Goal: Task Accomplishment & Management: Complete application form

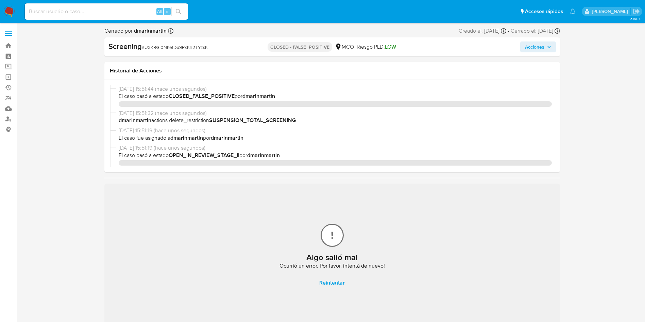
select select "10"
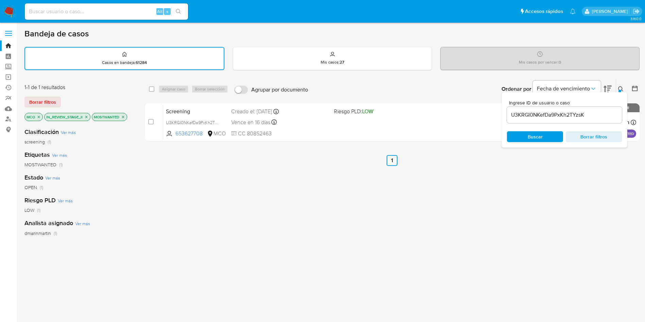
click at [538, 109] on div "U3KRGI0NKefDa9PxKh2TYzsK" at bounding box center [564, 115] width 115 height 16
click at [537, 117] on input "U3KRGI0NKefDa9PxKh2TYzsK" at bounding box center [564, 115] width 115 height 9
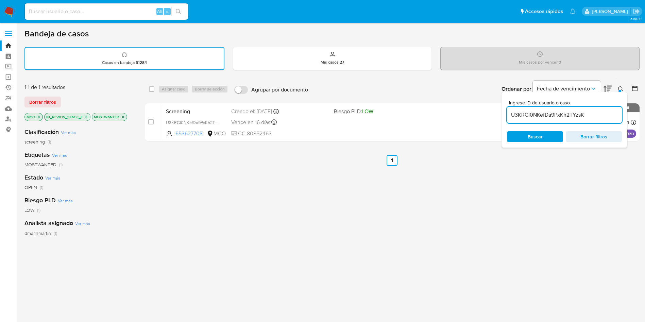
click at [537, 117] on input "U3KRGI0NKefDa9PxKh2TYzsK" at bounding box center [564, 115] width 115 height 9
paste input "2WueECgrVVXOblBnlmpk6Jqx"
type input "2WueECgrVVXOblBnlmpk6Jqx"
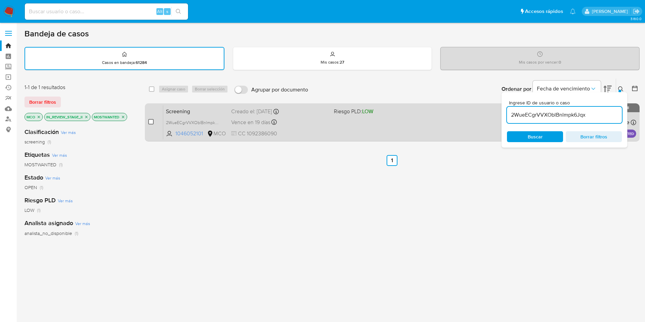
click at [151, 121] on input "checkbox" at bounding box center [150, 121] width 5 height 5
checkbox input "true"
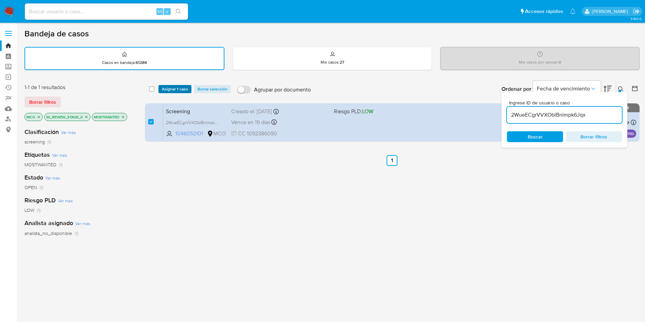
click at [173, 92] on span "Asignar 1 caso" at bounding box center [175, 89] width 26 height 7
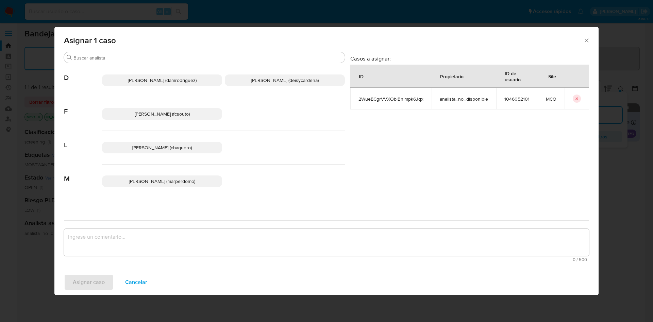
click at [288, 84] on p "[PERSON_NAME] (deisycardena)" at bounding box center [285, 81] width 120 height 12
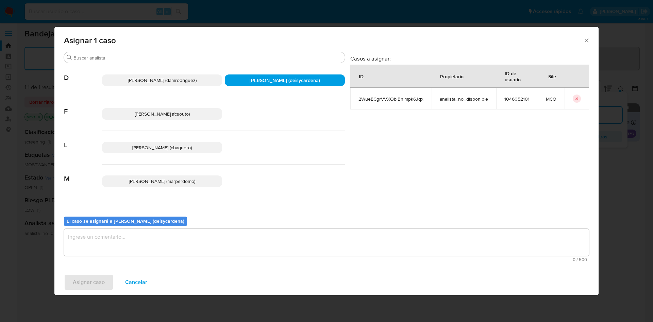
click at [272, 233] on textarea "assign-modal" at bounding box center [326, 242] width 525 height 27
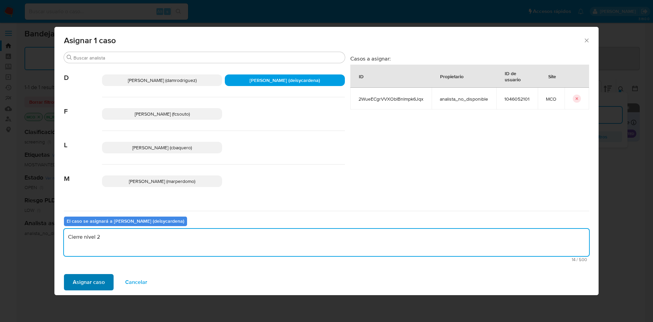
type textarea "Cierre nivel 2"
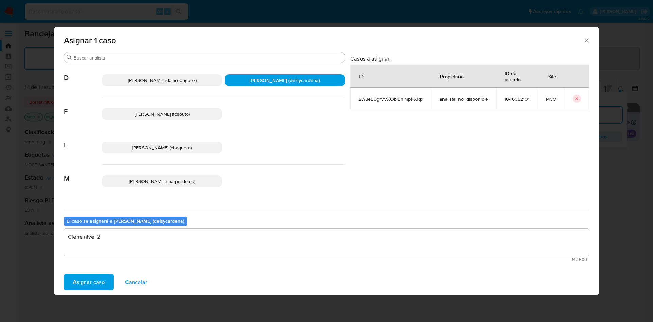
click at [82, 277] on span "Asignar caso" at bounding box center [89, 282] width 32 height 15
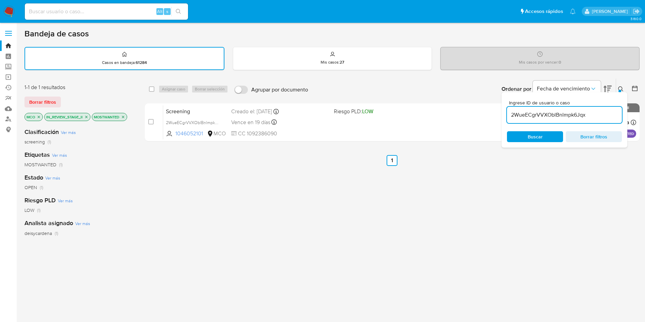
click at [557, 116] on input "2WueECgrVVXOblBnlmpk6Jqx" at bounding box center [564, 115] width 115 height 9
paste input "AWcJHFtk7c8fck4Z97a6SCY9"
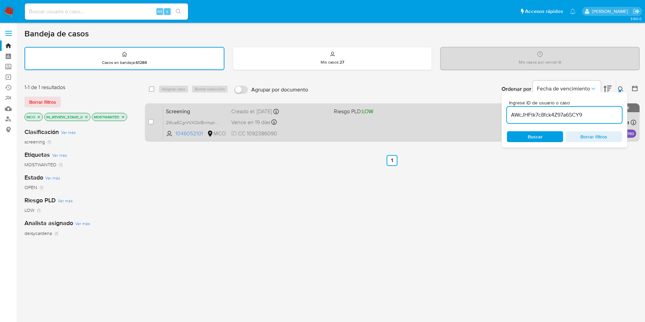
type input "AWcJHFtk7c8fck4Z97a6SCY9"
click at [151, 122] on input "checkbox" at bounding box center [150, 121] width 5 height 5
checkbox input "true"
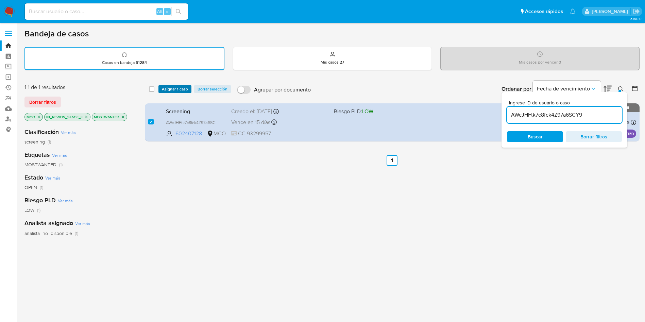
click at [171, 91] on span "Asignar 1 caso" at bounding box center [175, 89] width 26 height 7
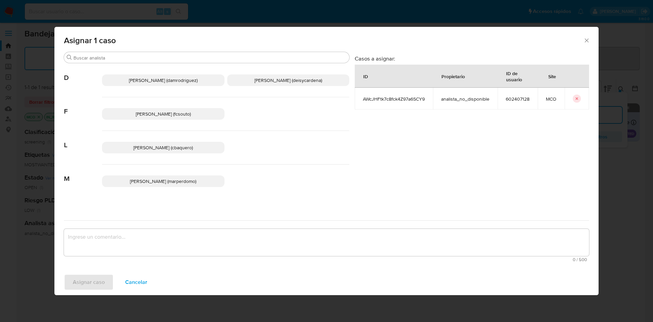
click at [266, 77] on span "[PERSON_NAME] (deisycardena)" at bounding box center [289, 80] width 68 height 7
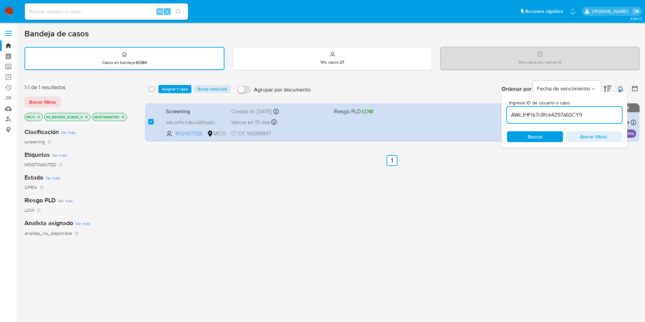
click at [543, 114] on input "AWcJHFtk7c8fck4Z97a6SCY9" at bounding box center [564, 115] width 115 height 9
paste input "2WueECgrVVXOblBnlmpk6Jqx"
type input "2WueECgrVVXOblBnlmpk6Jqx"
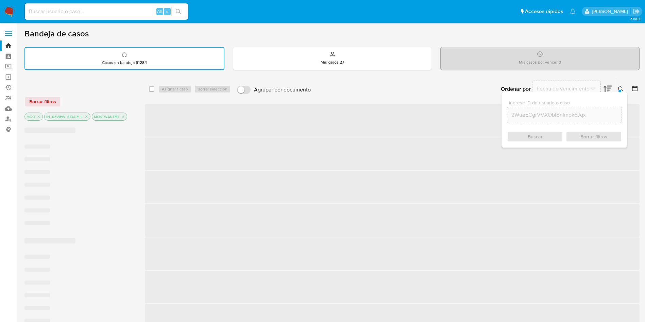
click at [537, 135] on span "Buscar" at bounding box center [535, 136] width 15 height 11
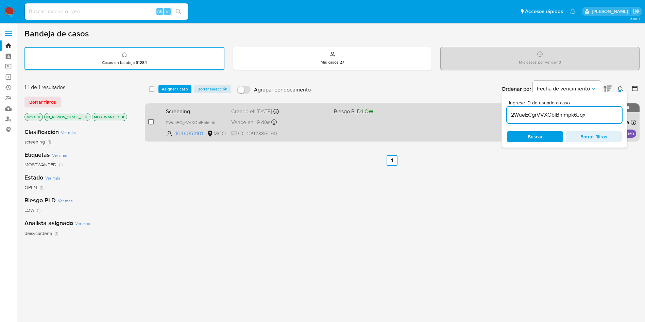
click at [149, 123] on input "checkbox" at bounding box center [150, 121] width 5 height 5
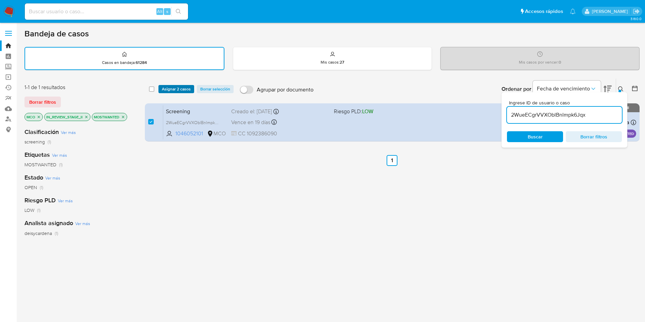
click at [184, 90] on span "Asignar 2 casos" at bounding box center [176, 89] width 29 height 7
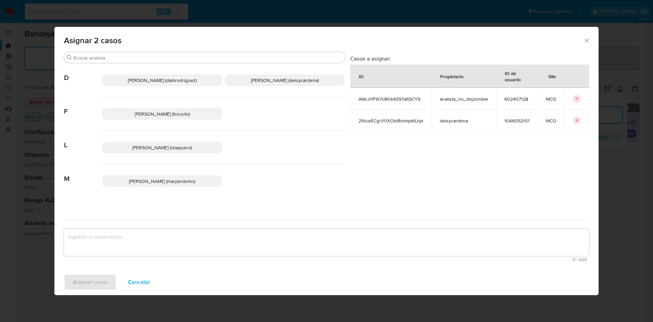
click at [578, 118] on icon "icon-button" at bounding box center [577, 120] width 4 height 4
checkbox input "false"
click at [395, 159] on div "Casos a asignar: ID Propietario ID de usuario Site AWcJHFtk7c8fck4Z97a6SCY9 ana…" at bounding box center [472, 132] width 234 height 155
click at [141, 281] on span "Cancelar" at bounding box center [136, 282] width 22 height 15
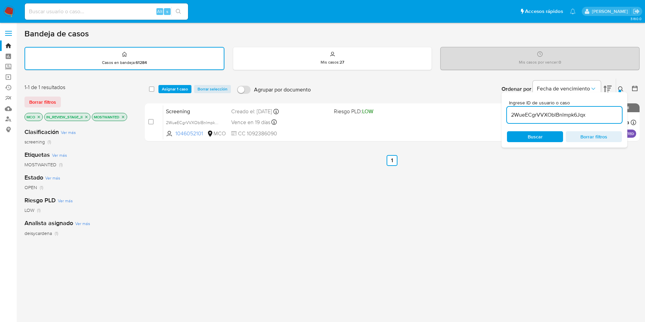
click at [297, 223] on div "select-all-cases-checkbox Asignar 1 caso Borrar selección Agrupar por documento…" at bounding box center [392, 232] width 495 height 308
click at [426, 176] on div "select-all-cases-checkbox Asignar 1 caso Borrar selección Agrupar por documento…" at bounding box center [392, 232] width 495 height 308
click at [86, 118] on icon "close-filter" at bounding box center [86, 117] width 4 height 4
click at [78, 117] on p "MOSTWANTED" at bounding box center [62, 116] width 35 height 7
click at [75, 118] on icon "close-filter" at bounding box center [75, 117] width 4 height 4
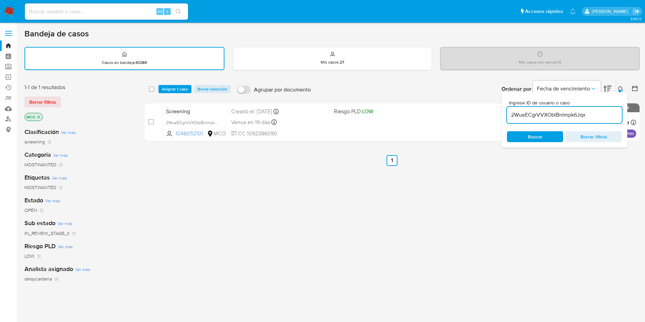
click at [40, 118] on icon "close-filter" at bounding box center [39, 117] width 4 height 4
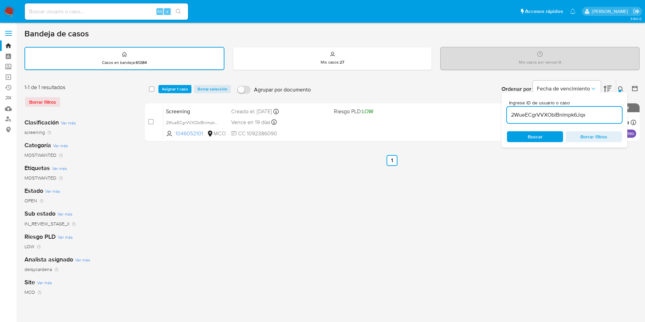
click at [535, 132] on span "Buscar" at bounding box center [535, 136] width 15 height 11
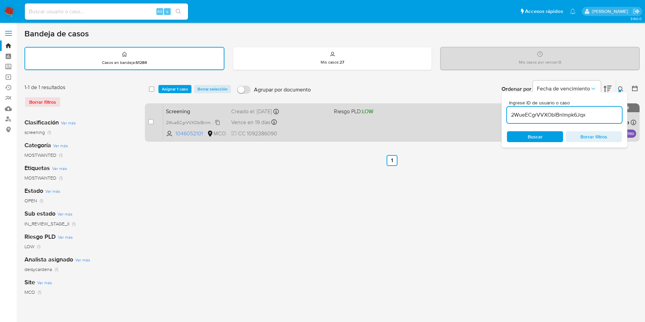
click at [201, 121] on span "2WueECgrVVXOblBnlmpk6Jqx" at bounding box center [195, 121] width 58 height 7
click at [312, 119] on div "Vence en 19 días Vence el 08/10/2025 05:06:07" at bounding box center [279, 122] width 97 height 9
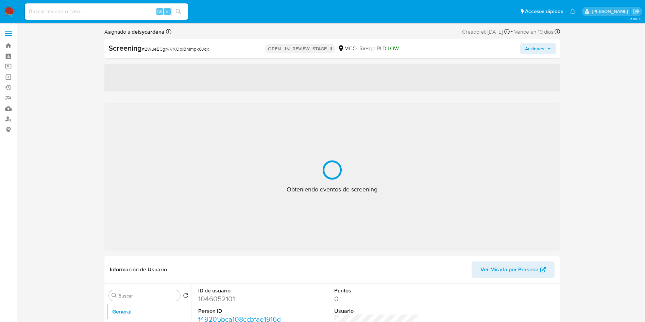
select select "10"
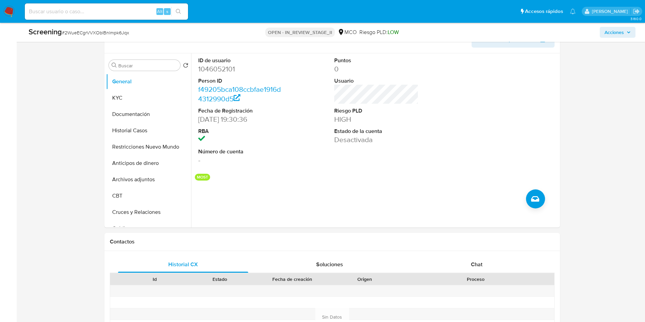
scroll to position [301, 0]
click at [145, 137] on button "Restricciones Nuevo Mundo" at bounding box center [146, 145] width 80 height 16
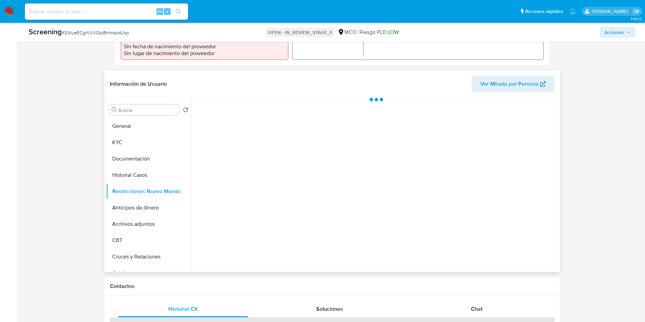
scroll to position [254, 0]
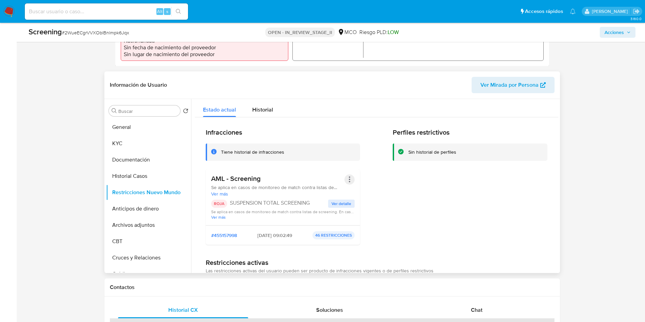
click at [345, 175] on button "Acciones" at bounding box center [350, 180] width 10 height 10
click at [268, 226] on button "Rehabilitar" at bounding box center [295, 234] width 119 height 16
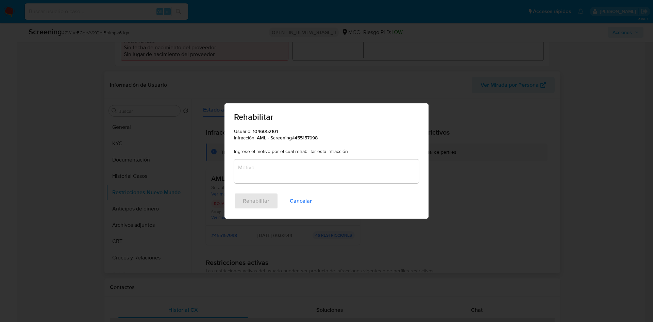
click at [360, 55] on div "Rehabilitar Usuario: 1046052101 Infracción: AML - Screening # 455157998 Ingrese…" at bounding box center [326, 161] width 653 height 322
click at [296, 175] on textarea "Motivo" at bounding box center [326, 172] width 185 height 24
click at [314, 174] on textarea "Motivo" at bounding box center [326, 172] width 185 height 24
paste textarea "No se encuentran evidencias de delitos LAFT asociados a las inhabilidades regis…"
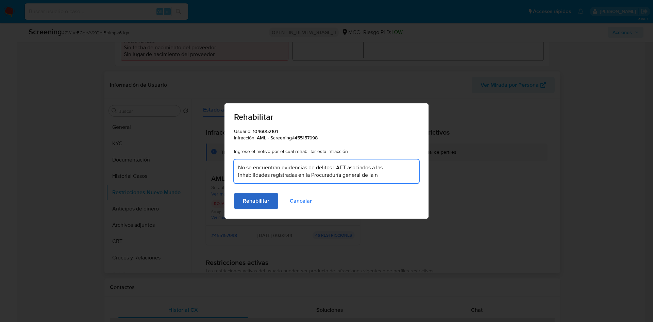
type textarea "No se encuentran evidencias de delitos LAFT asociados a las inhabilidades regis…"
click at [248, 209] on span "Rehabilitar" at bounding box center [256, 201] width 27 height 15
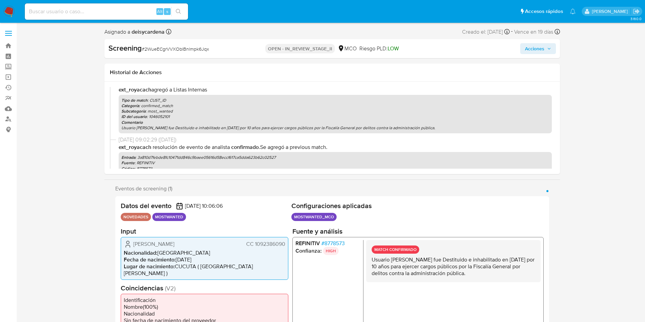
scroll to position [0, 0]
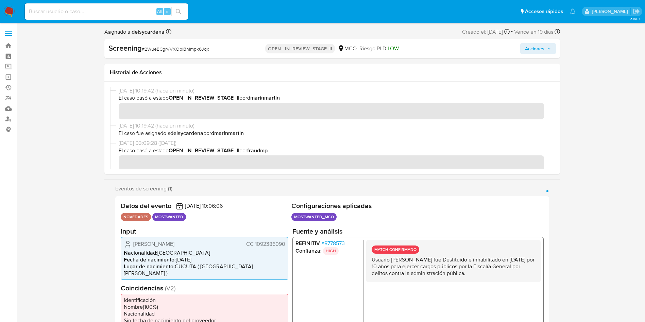
click at [528, 52] on span "Acciones" at bounding box center [534, 48] width 19 height 11
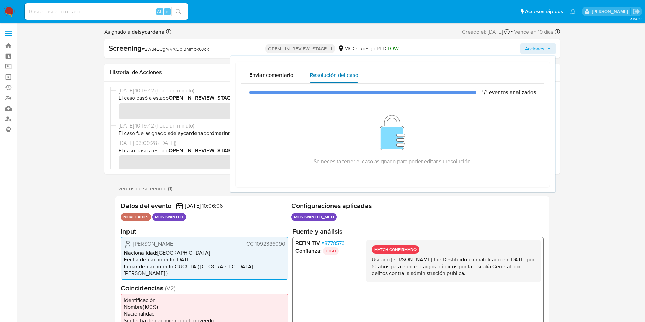
click at [331, 73] on span "Resolución del caso" at bounding box center [334, 75] width 49 height 8
click at [393, 149] on img at bounding box center [393, 133] width 26 height 36
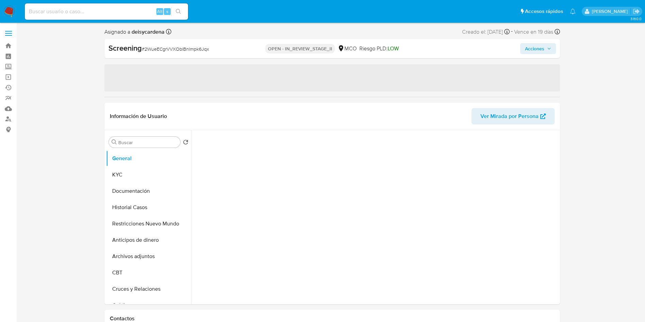
select select "10"
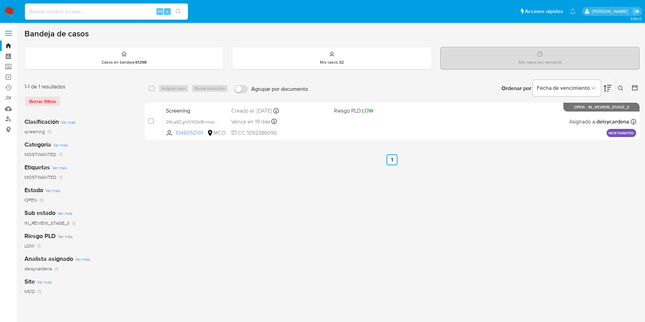
click at [382, 213] on div "select-all-cases-checkbox Asignar caso Borrar selección Agrupar por documento O…" at bounding box center [392, 227] width 495 height 299
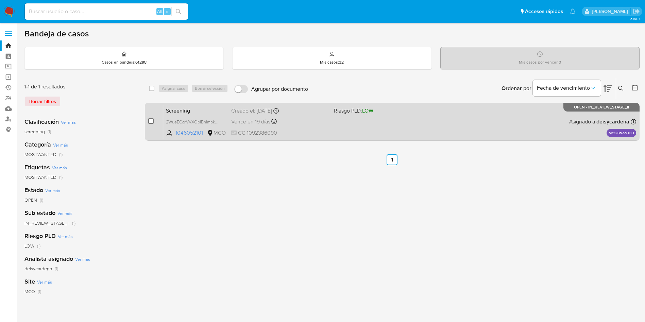
click at [151, 124] on input "checkbox" at bounding box center [150, 120] width 5 height 5
checkbox input "true"
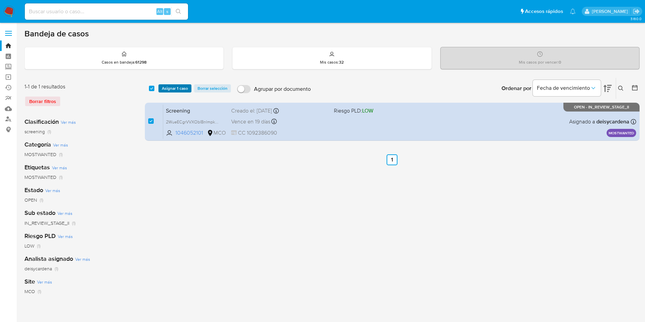
click at [175, 90] on span "Asignar 1 caso" at bounding box center [175, 88] width 26 height 7
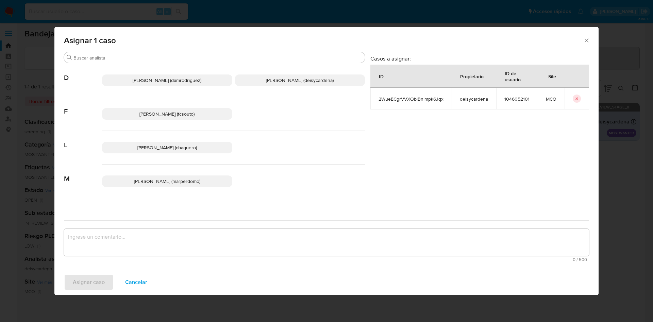
click at [580, 100] on button "icon-button" at bounding box center [577, 99] width 8 height 8
checkbox input "false"
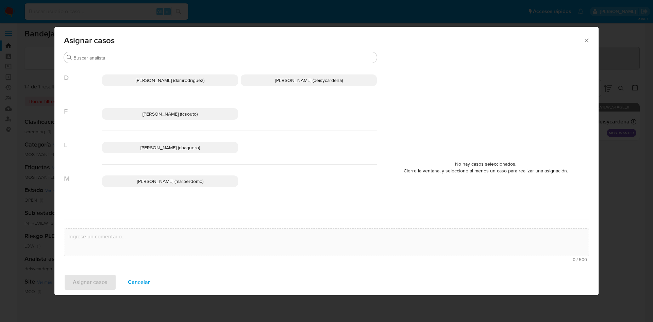
click at [185, 149] on span "[PERSON_NAME] (cbaquero)" at bounding box center [171, 147] width 60 height 7
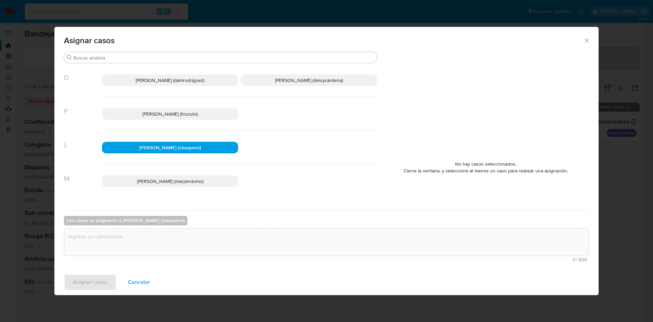
click at [185, 149] on span "[PERSON_NAME] (cbaquero)" at bounding box center [170, 147] width 62 height 7
click at [174, 176] on p "[PERSON_NAME] (marperdomo)" at bounding box center [170, 182] width 136 height 12
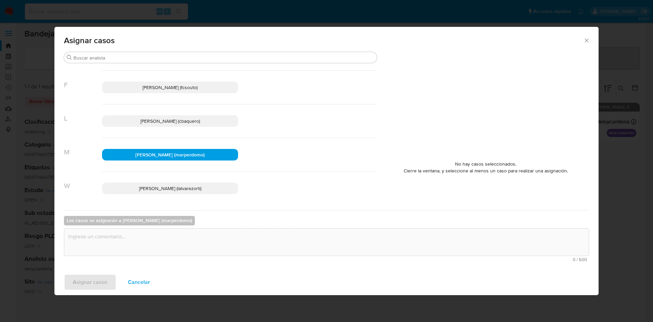
scroll to position [29, 0]
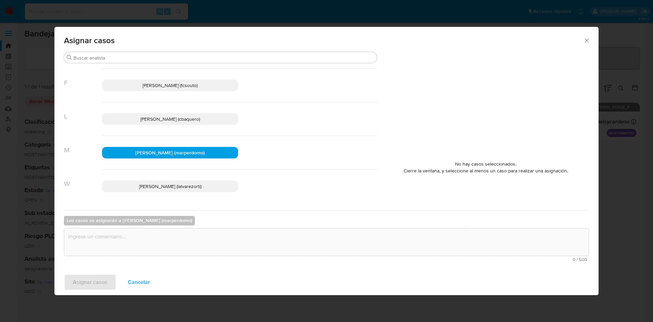
click at [131, 286] on span "Cancelar" at bounding box center [139, 282] width 22 height 15
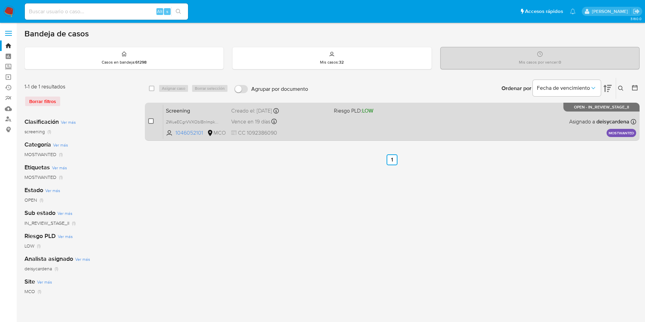
click at [151, 121] on input "checkbox" at bounding box center [150, 120] width 5 height 5
checkbox input "true"
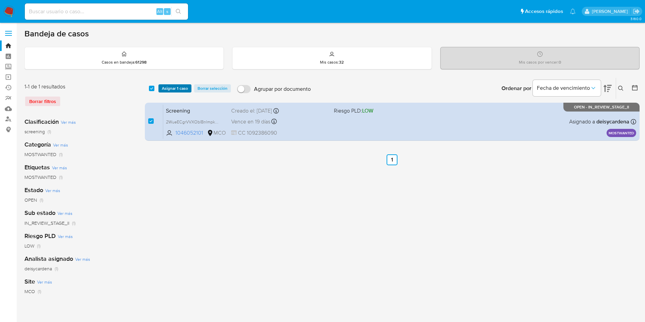
click at [170, 92] on span "Asignar 1 caso" at bounding box center [175, 88] width 26 height 7
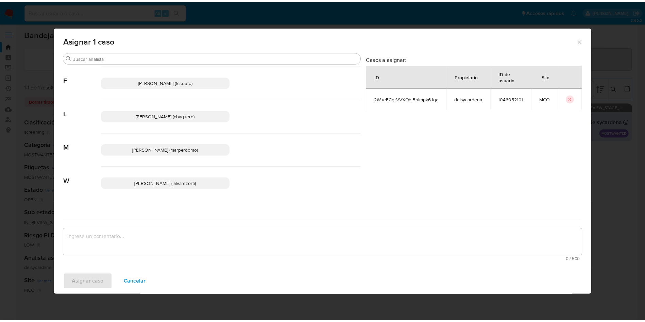
scroll to position [37, 0]
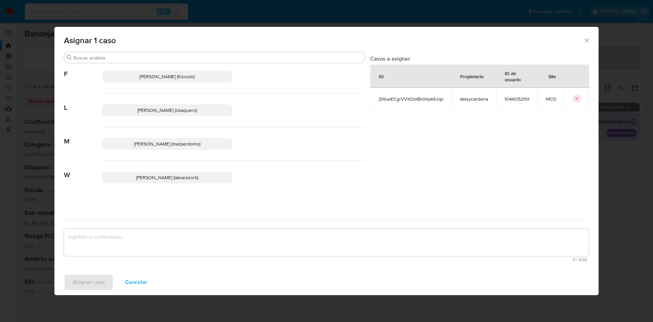
click at [181, 141] on span "[PERSON_NAME] (marperdomo)" at bounding box center [167, 144] width 66 height 7
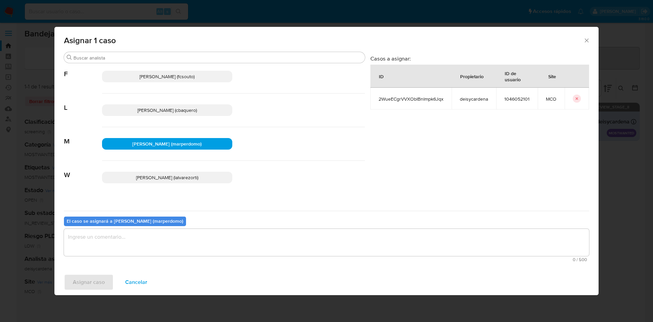
click at [107, 258] on span "0 / 500" at bounding box center [326, 260] width 521 height 4
click at [111, 255] on textarea "assign-modal" at bounding box center [326, 242] width 525 height 27
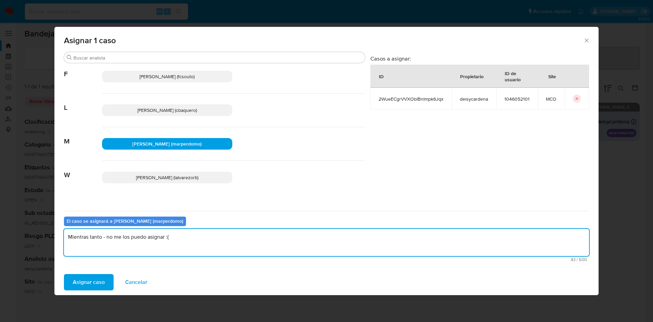
drag, startPoint x: 190, startPoint y: 238, endPoint x: 107, endPoint y: 238, distance: 83.4
click at [107, 238] on textarea "Mientras tanto - no me los puedo asignar :(" at bounding box center [326, 242] width 525 height 27
type textarea "Mientras tanto - error en la asignación para mi usuario"
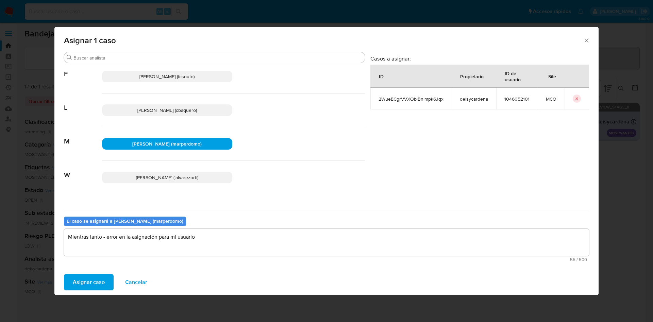
click at [64, 274] on button "Asignar caso" at bounding box center [89, 282] width 50 height 16
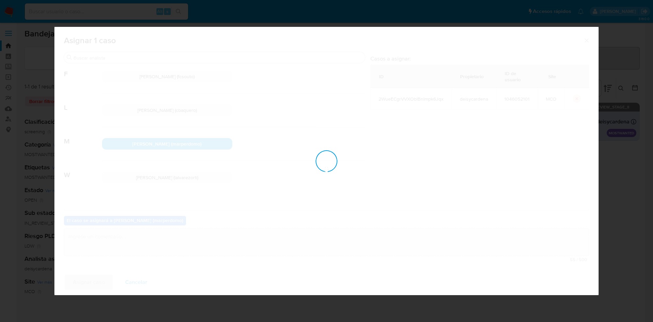
checkbox input "false"
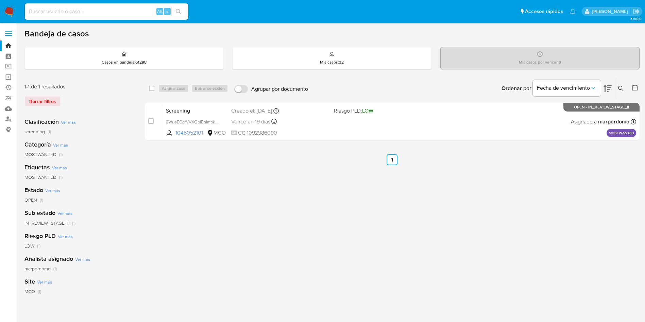
click at [300, 194] on div "select-all-cases-checkbox Asignar caso Borrar selección Agrupar por documento O…" at bounding box center [392, 227] width 495 height 299
click at [198, 192] on div "select-all-cases-checkbox Asignar caso Borrar selección Agrupar por documento O…" at bounding box center [392, 227] width 495 height 299
click at [619, 90] on icon at bounding box center [621, 88] width 5 height 5
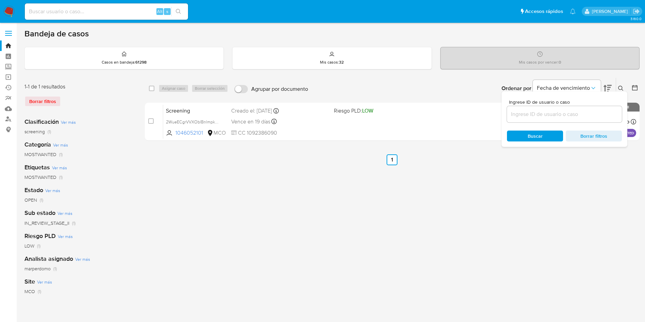
click at [545, 116] on input at bounding box center [564, 114] width 115 height 9
type input "AWcJHFtk7c8fck4Z97a6SCY9"
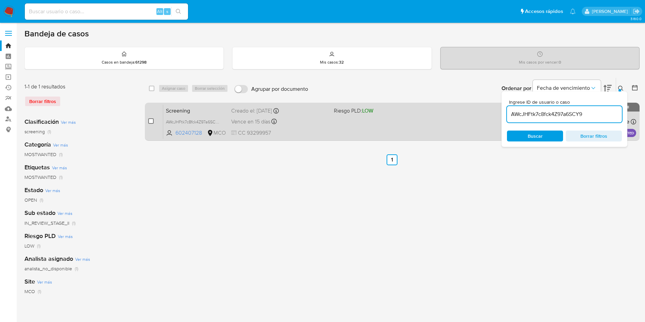
click at [150, 121] on input "checkbox" at bounding box center [150, 120] width 5 height 5
checkbox input "true"
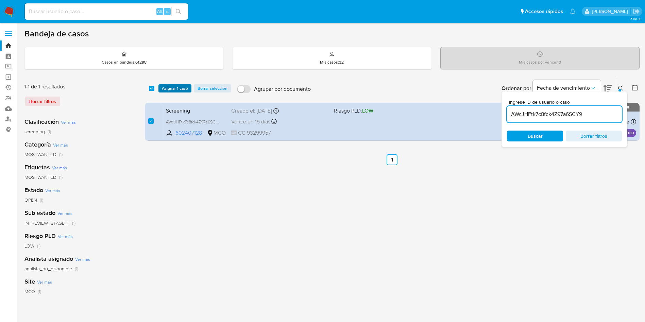
click at [190, 88] on button "Asignar 1 caso" at bounding box center [175, 88] width 33 height 8
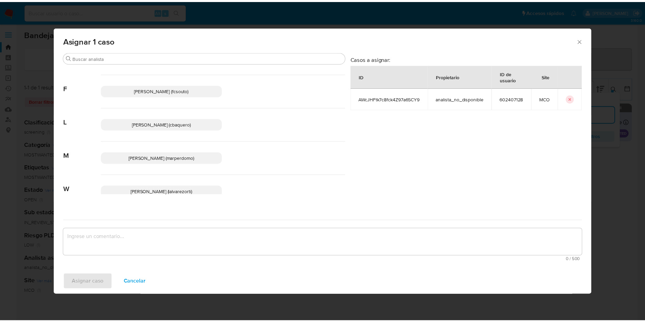
scroll to position [37, 0]
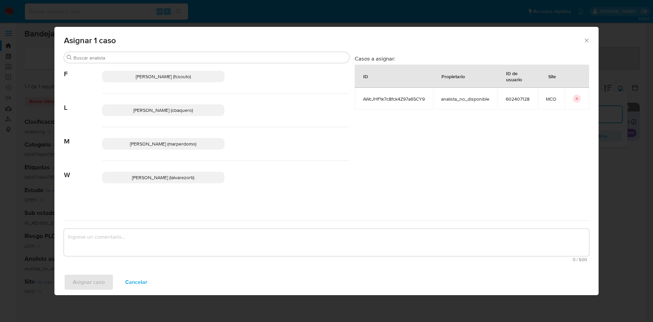
click at [582, 37] on span "Asignar 1 caso" at bounding box center [324, 40] width 520 height 8
click at [592, 41] on div "Asignar 1 caso" at bounding box center [326, 39] width 544 height 25
click at [588, 41] on icon "Cerrar ventana" at bounding box center [587, 40] width 4 height 4
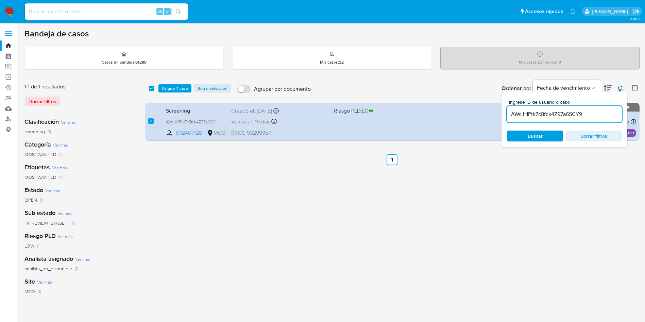
click at [411, 226] on div "select-all-cases-checkbox Asignar 1 caso Borrar selección Agrupar por documento…" at bounding box center [392, 227] width 495 height 299
